Goal: Transaction & Acquisition: Purchase product/service

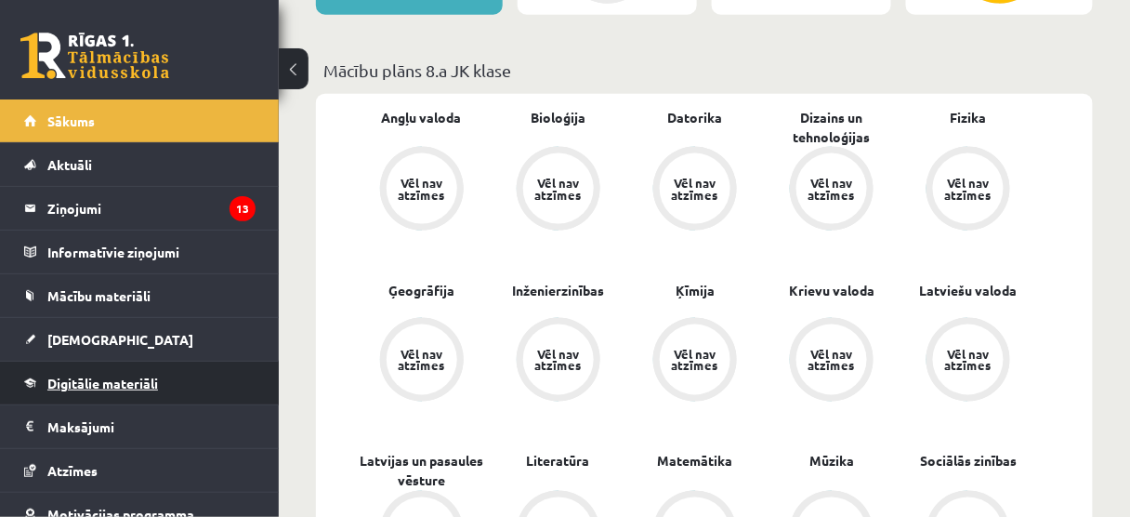
scroll to position [372, 0]
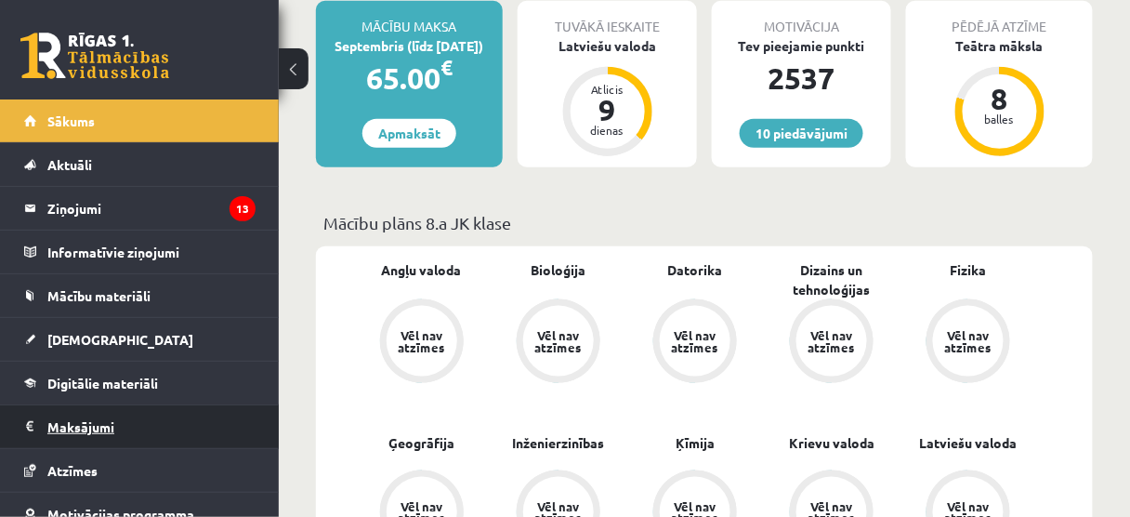
click at [85, 419] on legend "Maksājumi 0" at bounding box center [151, 426] width 208 height 43
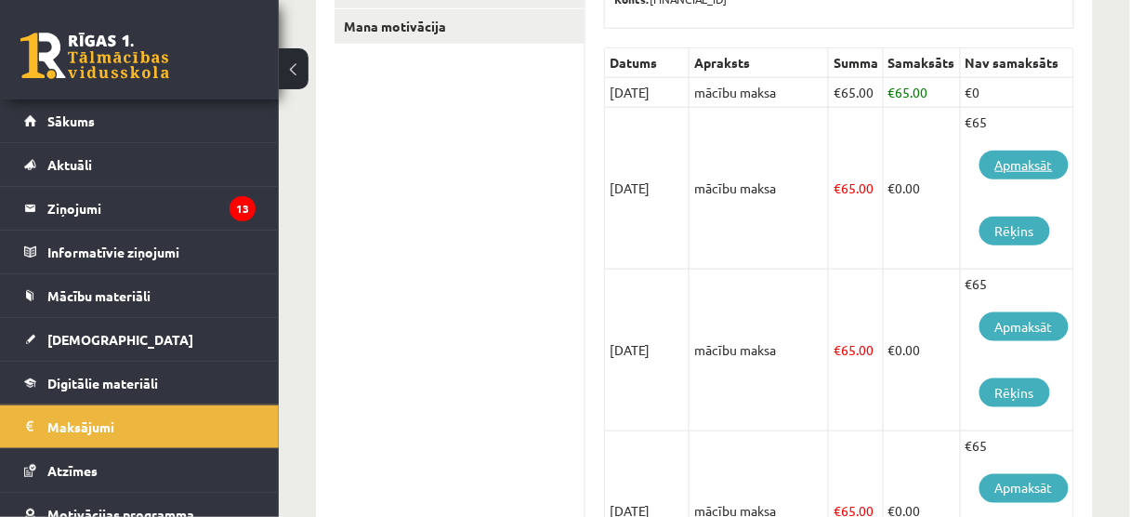
scroll to position [372, 0]
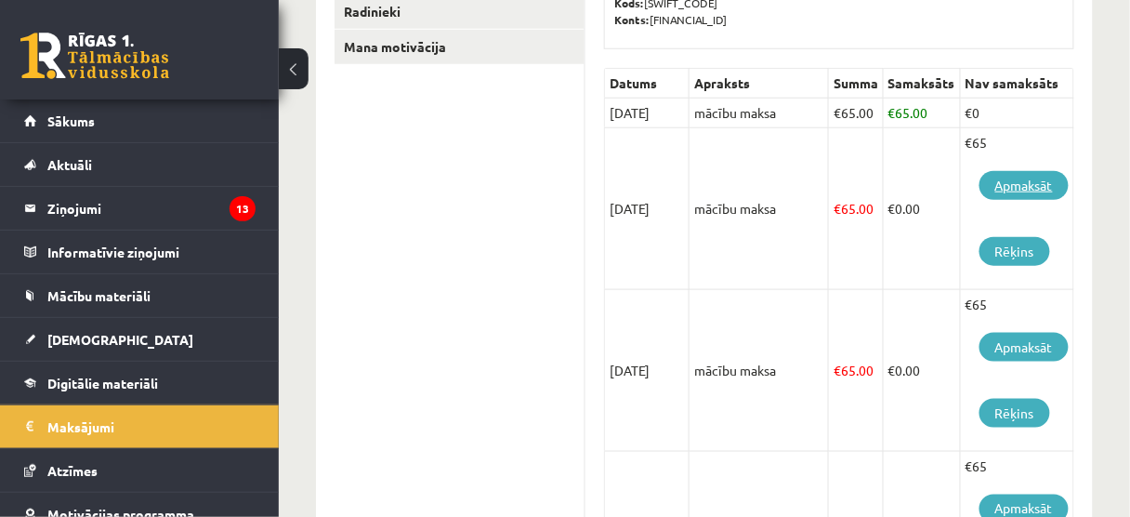
click at [1016, 177] on link "Apmaksāt" at bounding box center [1023, 185] width 89 height 29
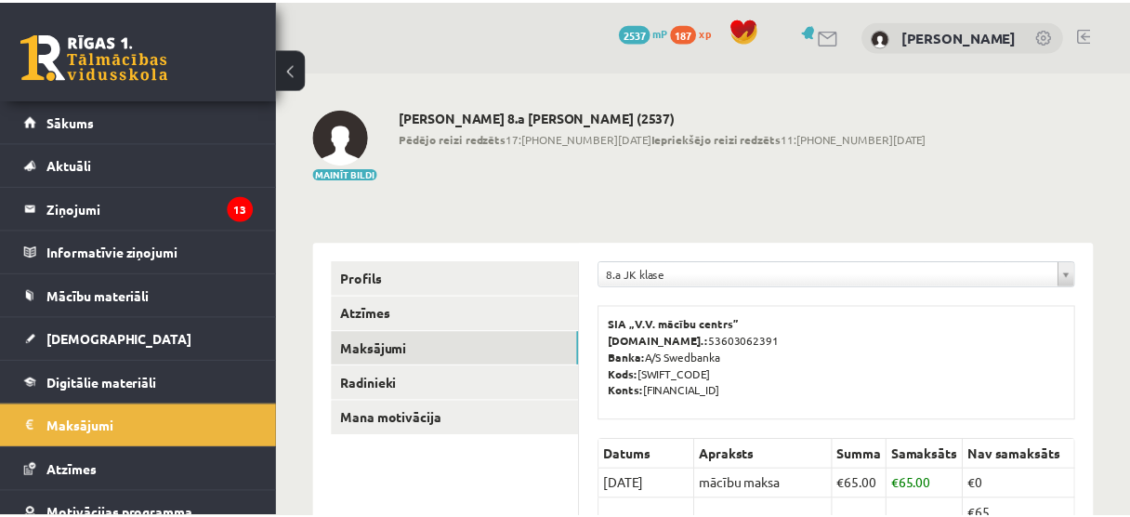
scroll to position [361, 0]
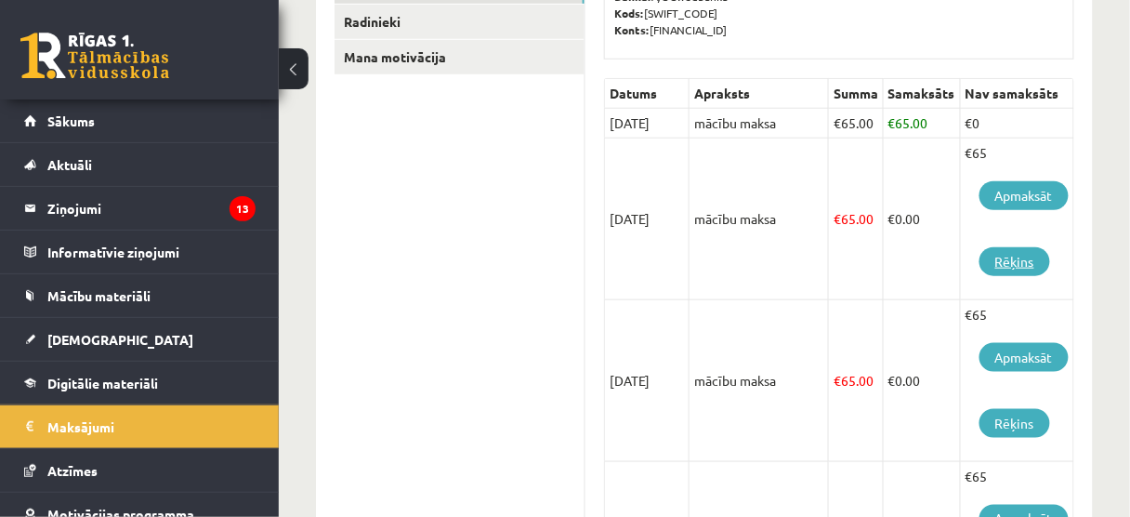
click at [1022, 258] on link "Rēķins" at bounding box center [1014, 261] width 71 height 29
